Goal: Find specific page/section: Find specific page/section

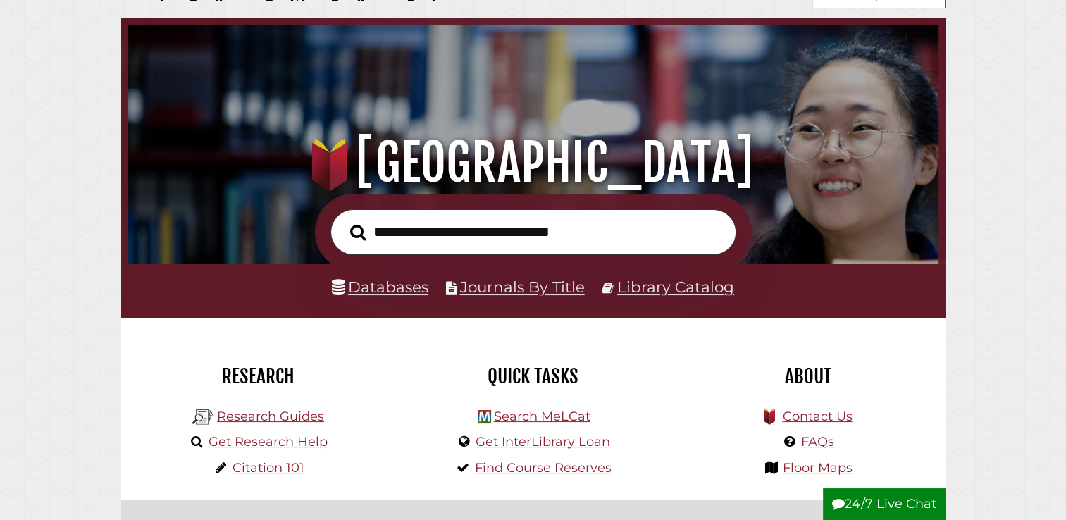
scroll to position [70, 0]
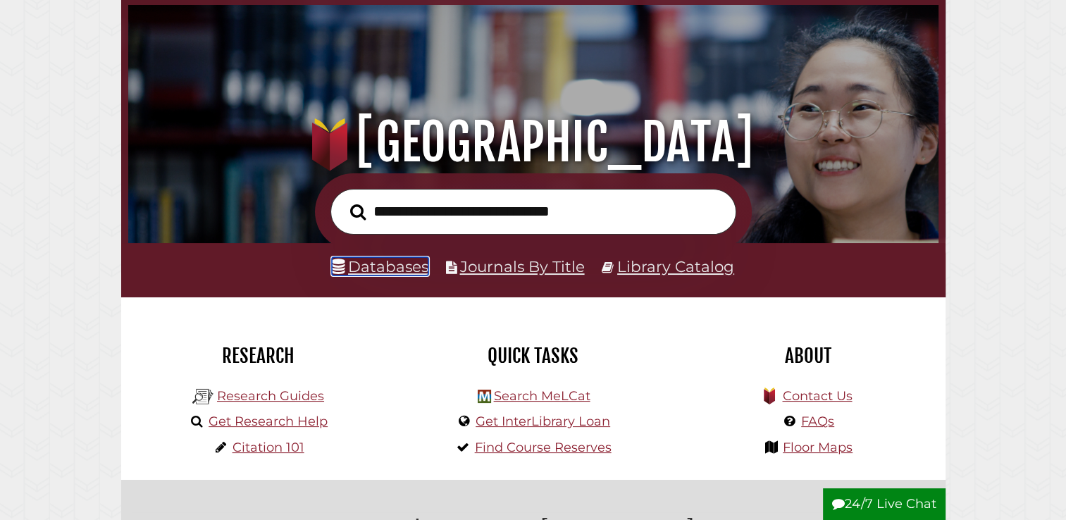
click at [379, 264] on link "Databases" at bounding box center [380, 266] width 97 height 18
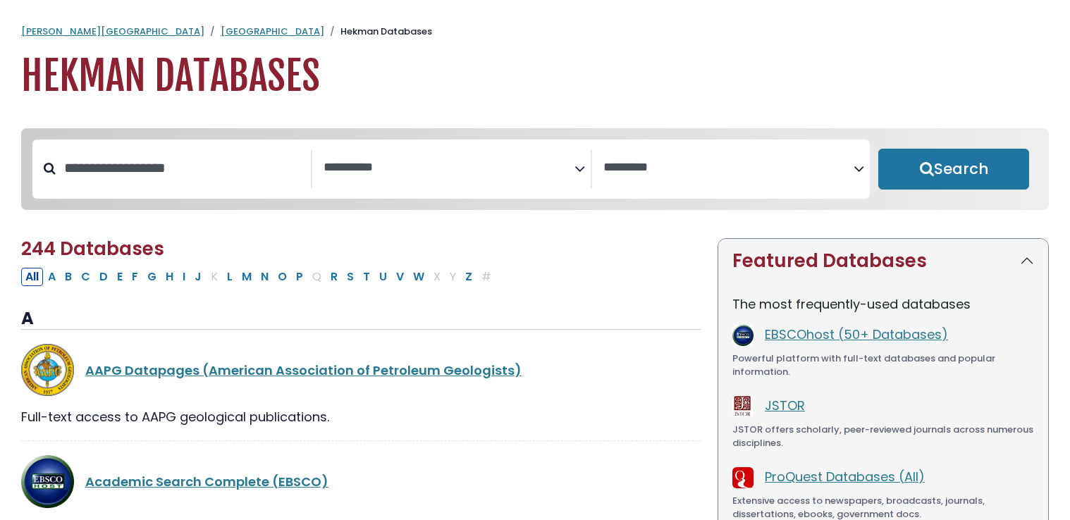
select select "Database Subject Filter"
select select "Database Vendors Filter"
click at [794, 340] on link "EBSCOhost (50+ Databases)" at bounding box center [856, 335] width 183 height 18
